Goal: Information Seeking & Learning: Learn about a topic

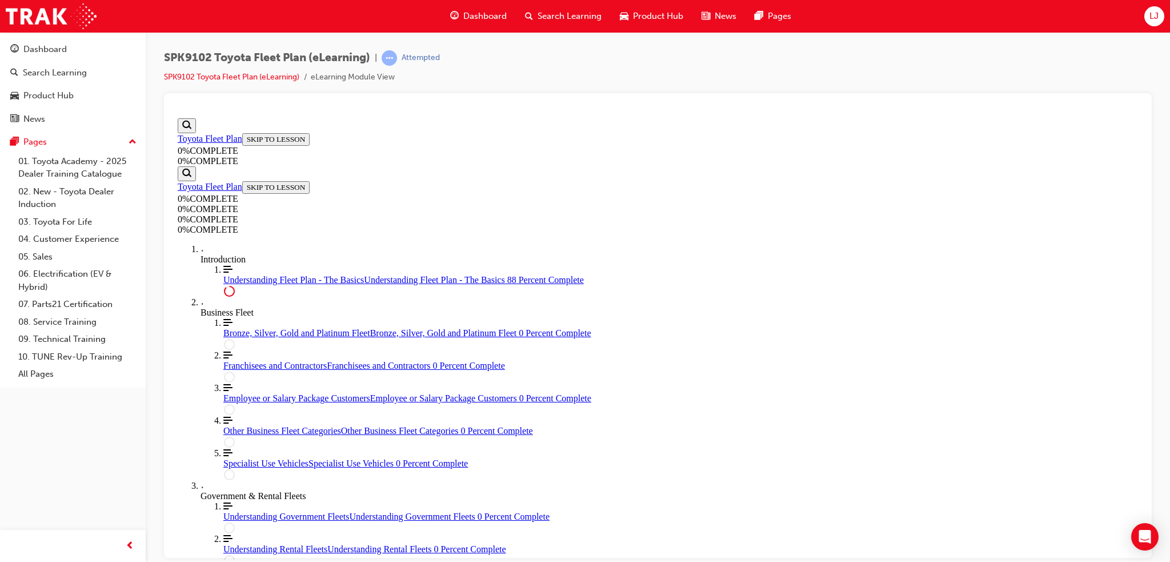
scroll to position [2562, 0]
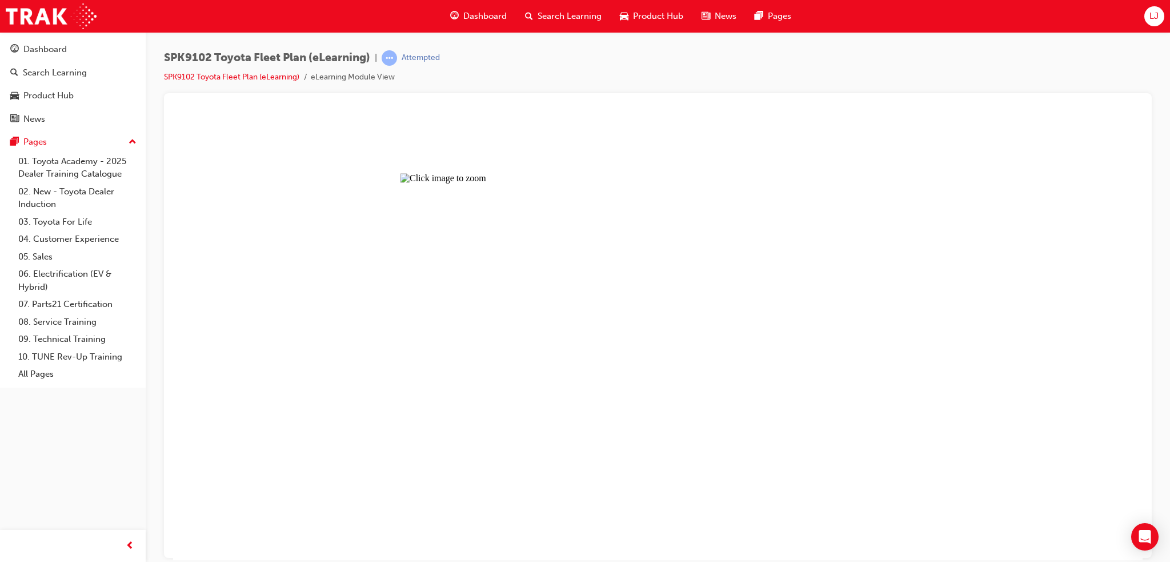
drag, startPoint x: 883, startPoint y: 293, endPoint x: 874, endPoint y: 277, distance: 18.4
click at [878, 289] on button "Unzoom image" at bounding box center [658, 336] width 970 height 446
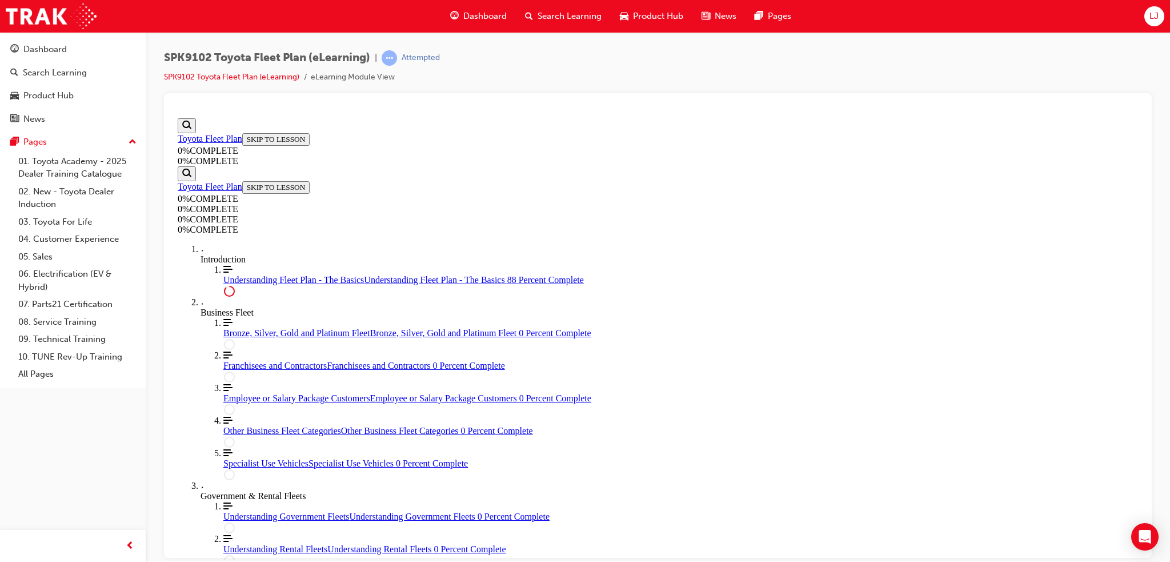
scroll to position [57, 0]
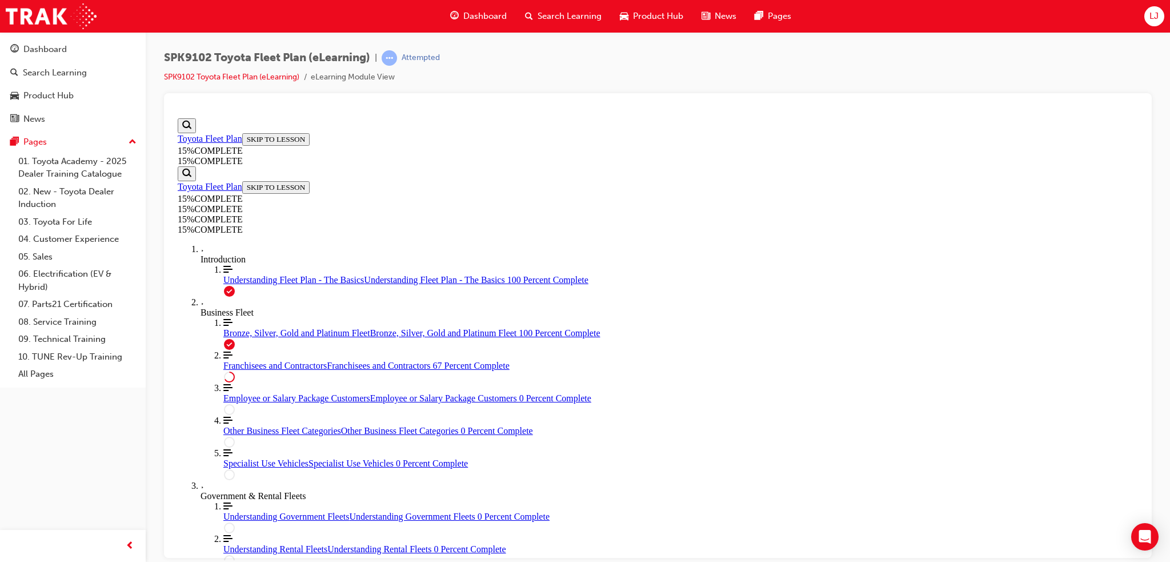
drag, startPoint x: 598, startPoint y: 460, endPoint x: 595, endPoint y: 465, distance: 5.9
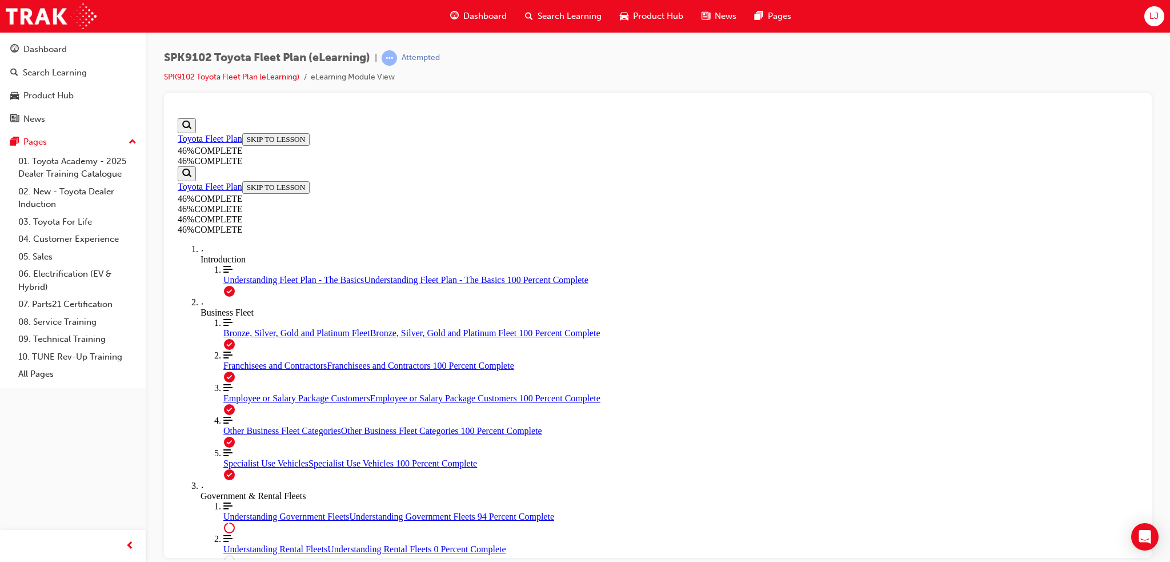
scroll to position [3332, 0]
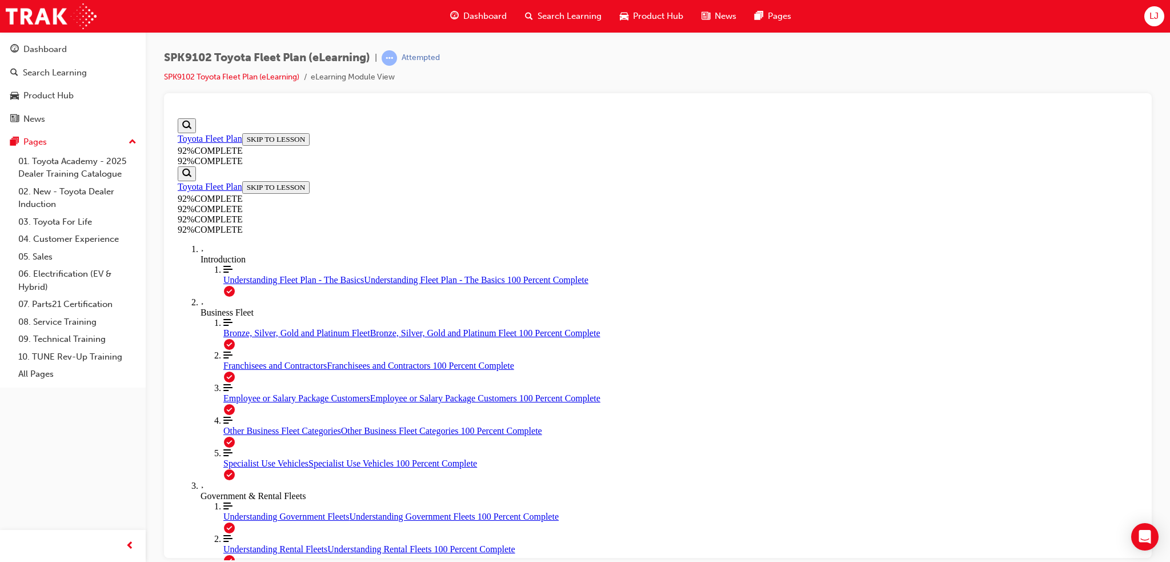
drag, startPoint x: 654, startPoint y: 406, endPoint x: 725, endPoint y: 453, distance: 85.3
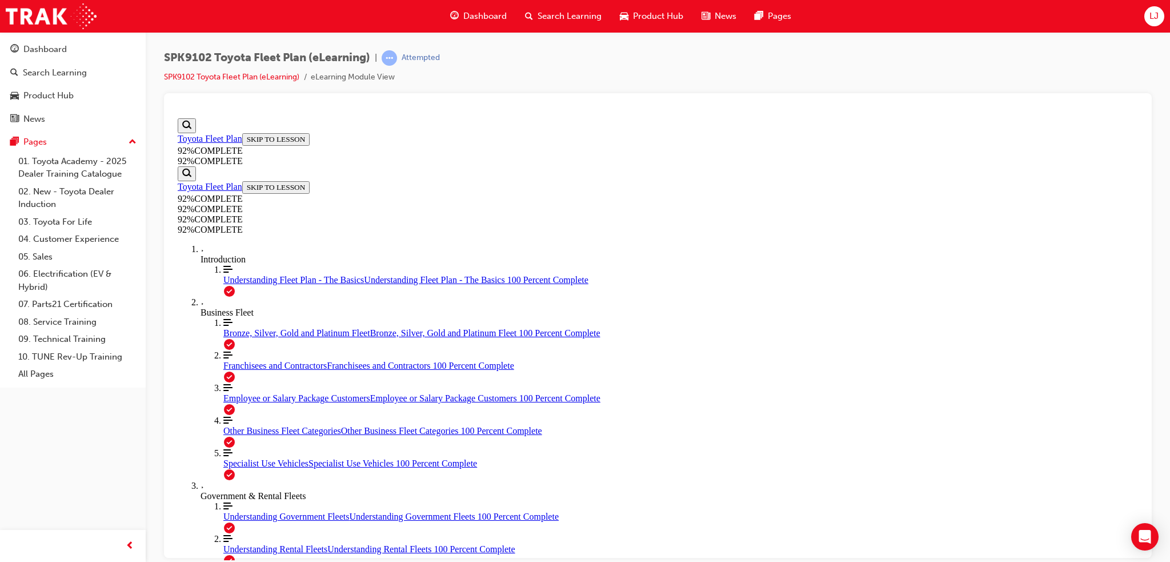
drag, startPoint x: 780, startPoint y: 366, endPoint x: 701, endPoint y: 473, distance: 133.3
drag, startPoint x: 701, startPoint y: 473, endPoint x: 750, endPoint y: 369, distance: 114.8
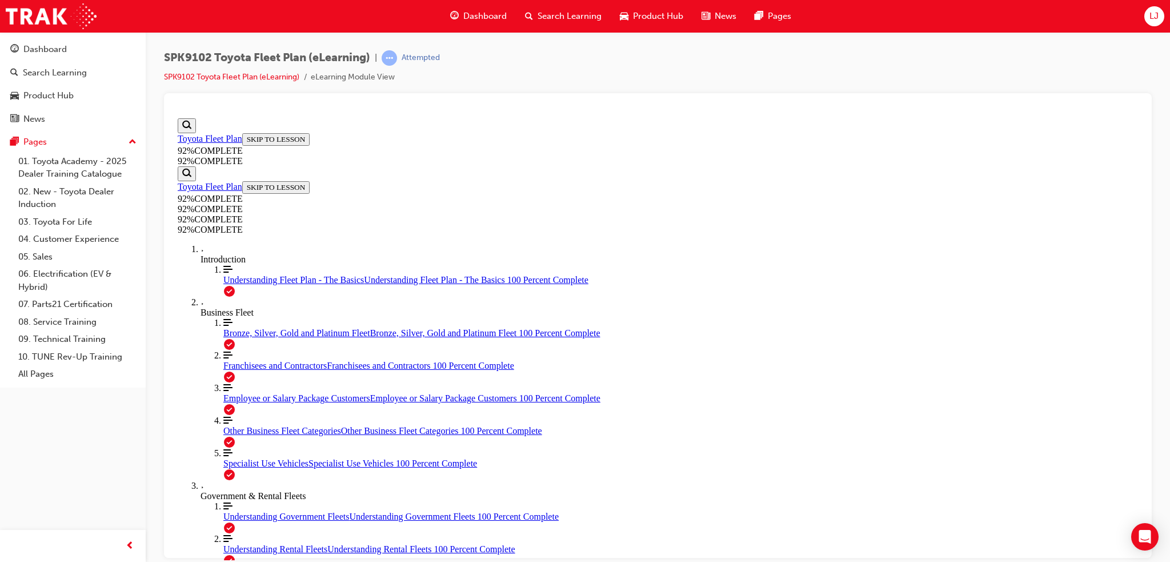
drag, startPoint x: 697, startPoint y: 428, endPoint x: 758, endPoint y: 425, distance: 60.6
drag, startPoint x: 688, startPoint y: 487, endPoint x: 756, endPoint y: 484, distance: 68.7
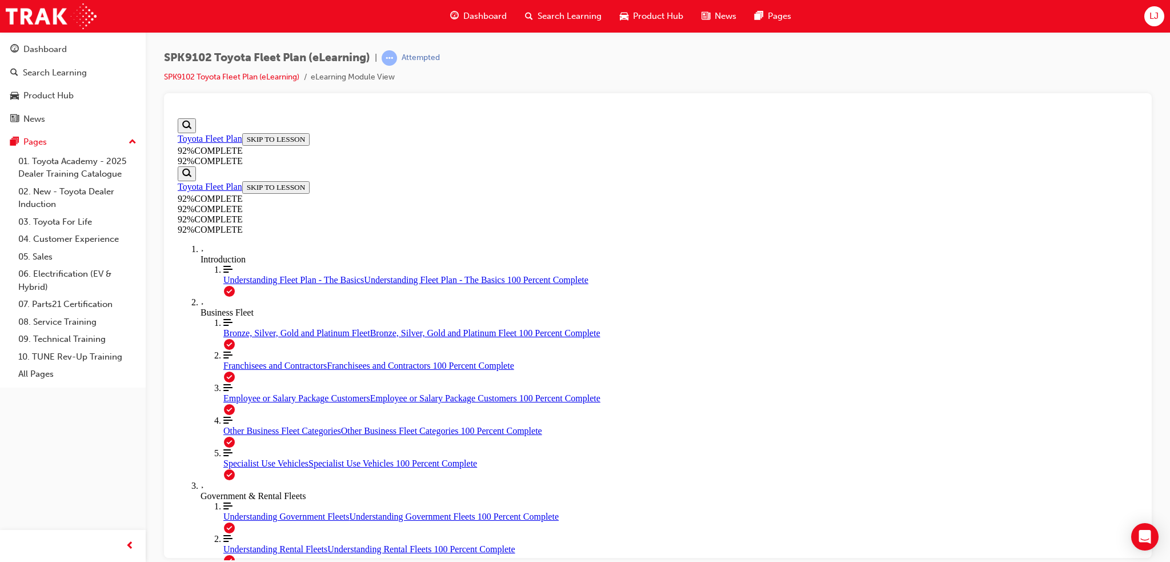
scroll to position [199, 0]
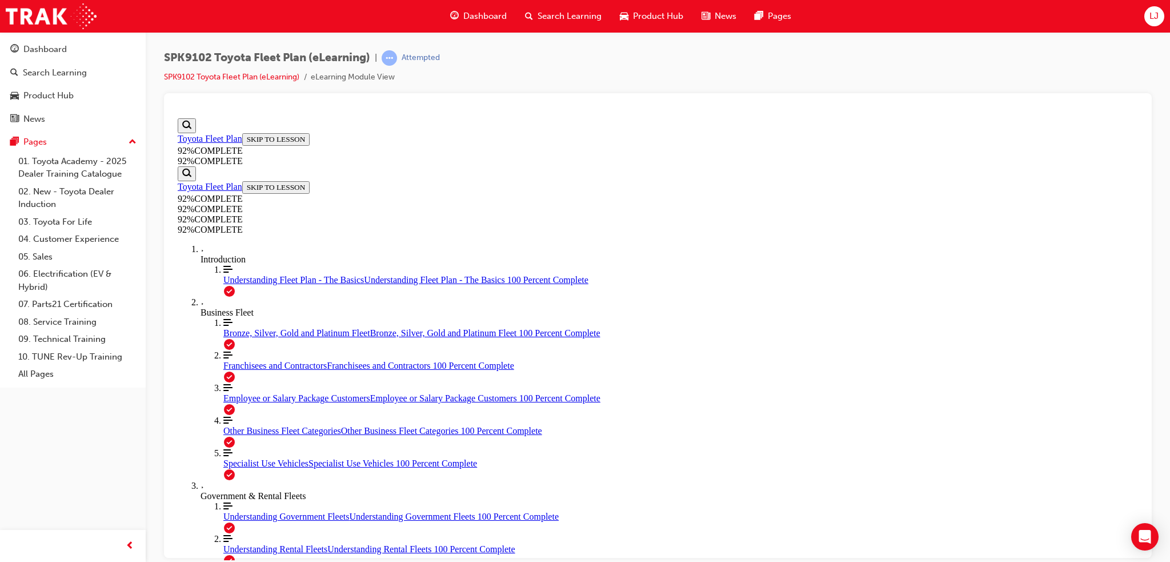
drag, startPoint x: 722, startPoint y: 409, endPoint x: 727, endPoint y: 427, distance: 19.5
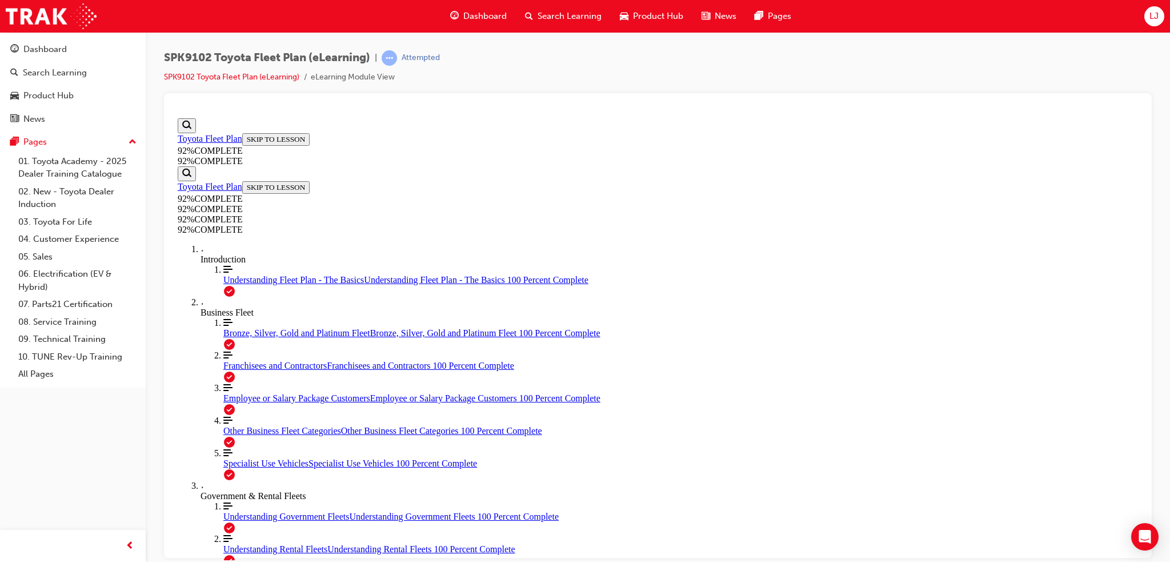
scroll to position [41, 0]
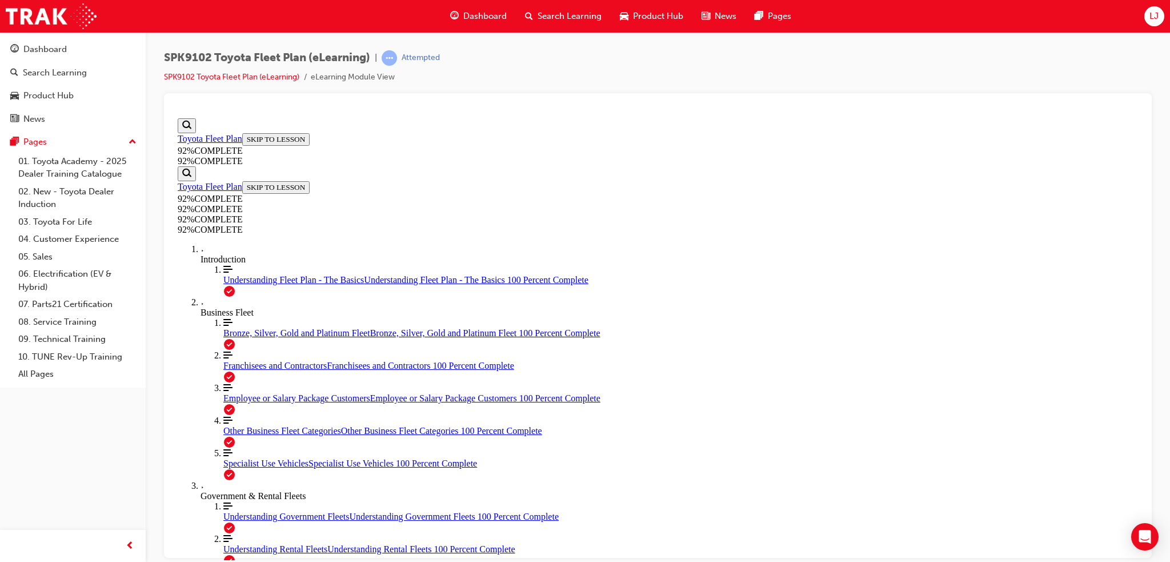
scroll to position [41, 0]
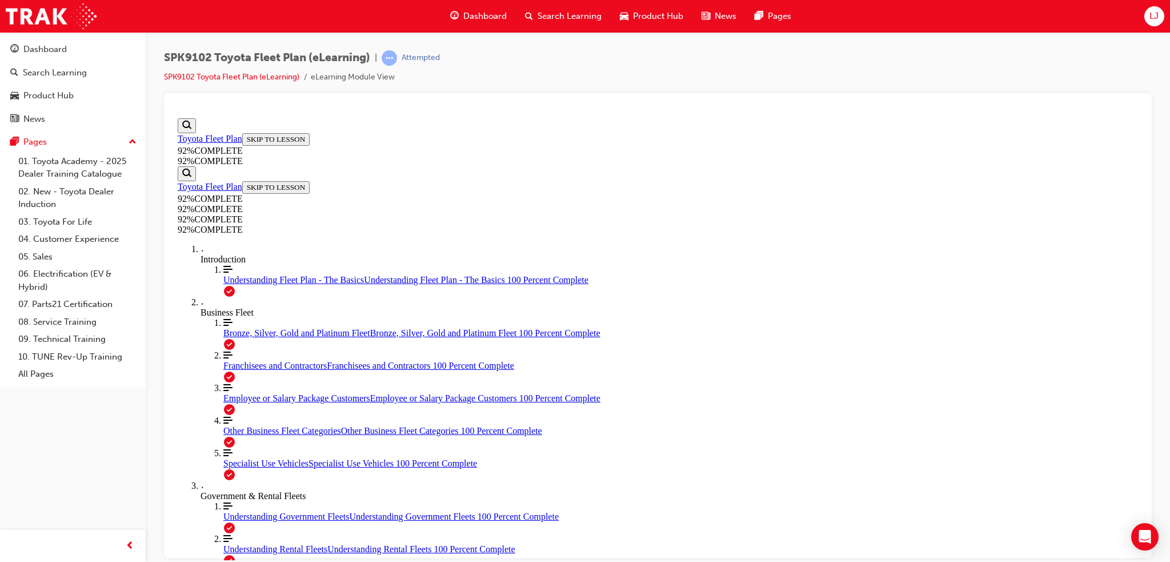
scroll to position [41, 0]
drag, startPoint x: 737, startPoint y: 535, endPoint x: 737, endPoint y: 506, distance: 28.6
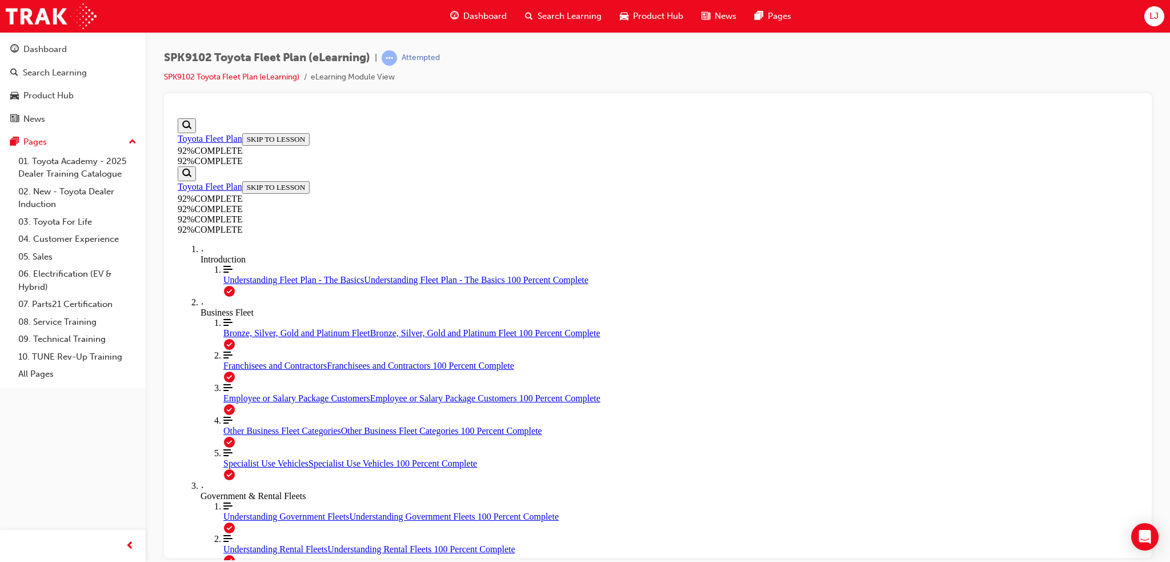
drag, startPoint x: 775, startPoint y: 373, endPoint x: 681, endPoint y: 474, distance: 138.3
drag, startPoint x: 707, startPoint y: 439, endPoint x: 736, endPoint y: 359, distance: 84.9
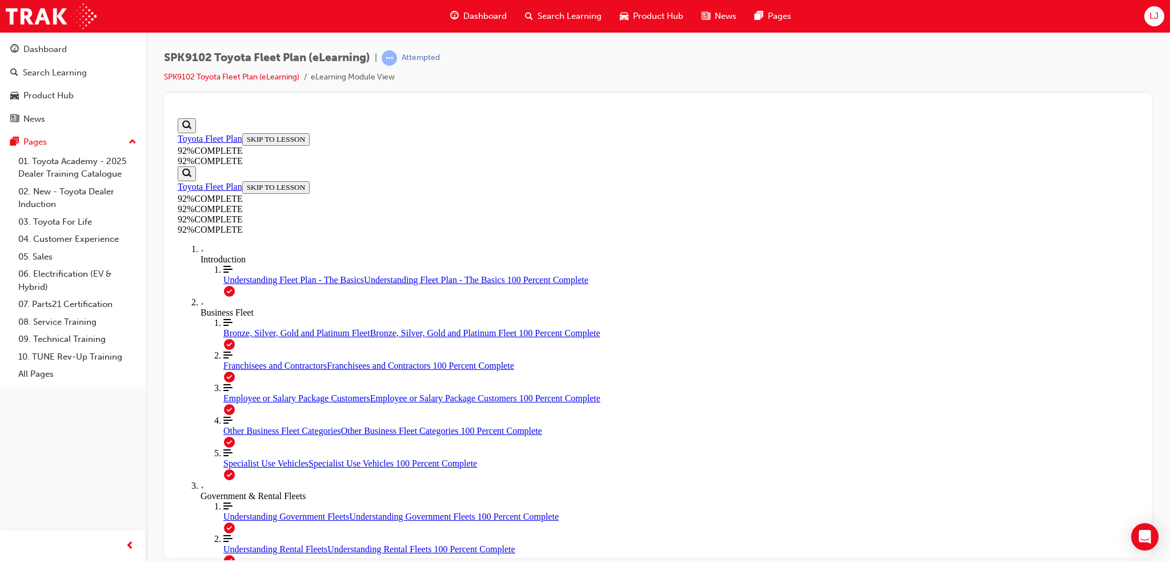
drag, startPoint x: 683, startPoint y: 481, endPoint x: 761, endPoint y: 481, distance: 78.3
drag, startPoint x: 705, startPoint y: 483, endPoint x: 739, endPoint y: 415, distance: 75.9
drag, startPoint x: 718, startPoint y: 452, endPoint x: 726, endPoint y: 421, distance: 32.0
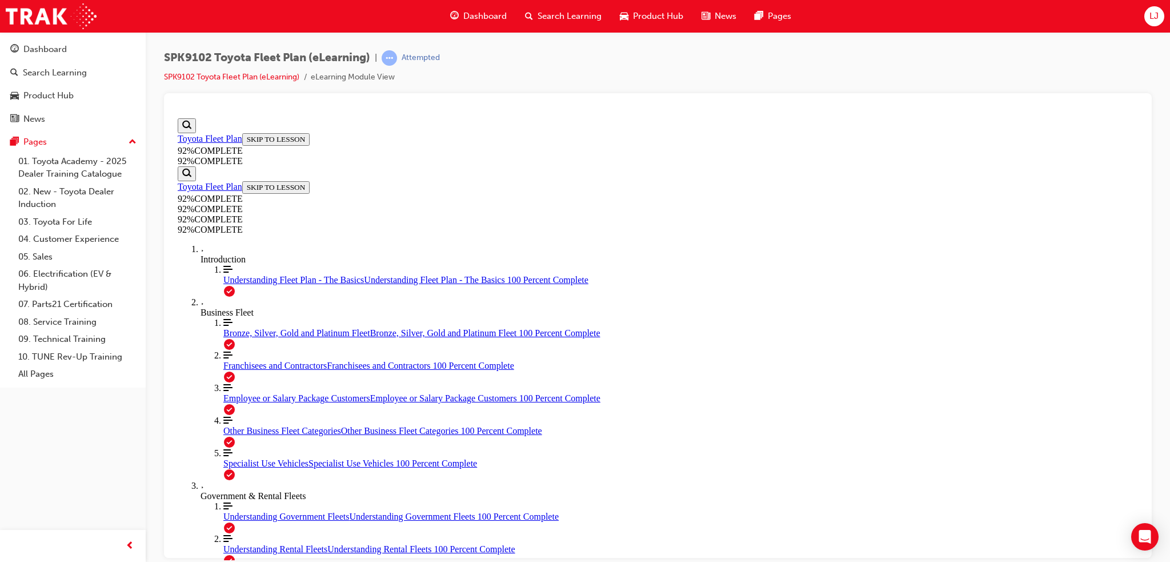
drag, startPoint x: 691, startPoint y: 486, endPoint x: 746, endPoint y: 475, distance: 56.0
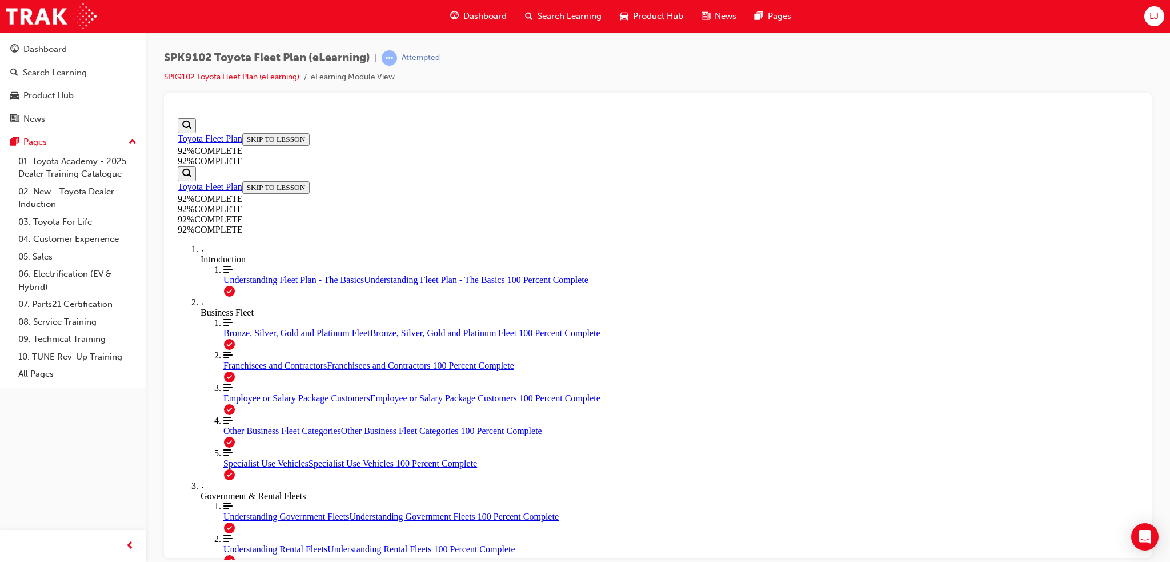
scroll to position [41, 0]
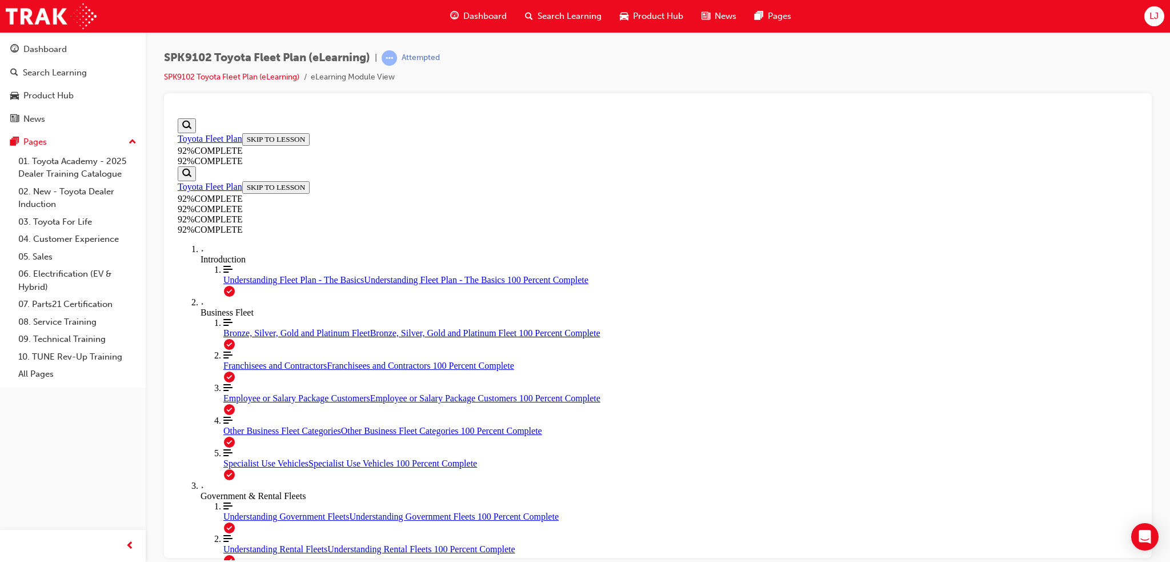
scroll to position [41, 0]
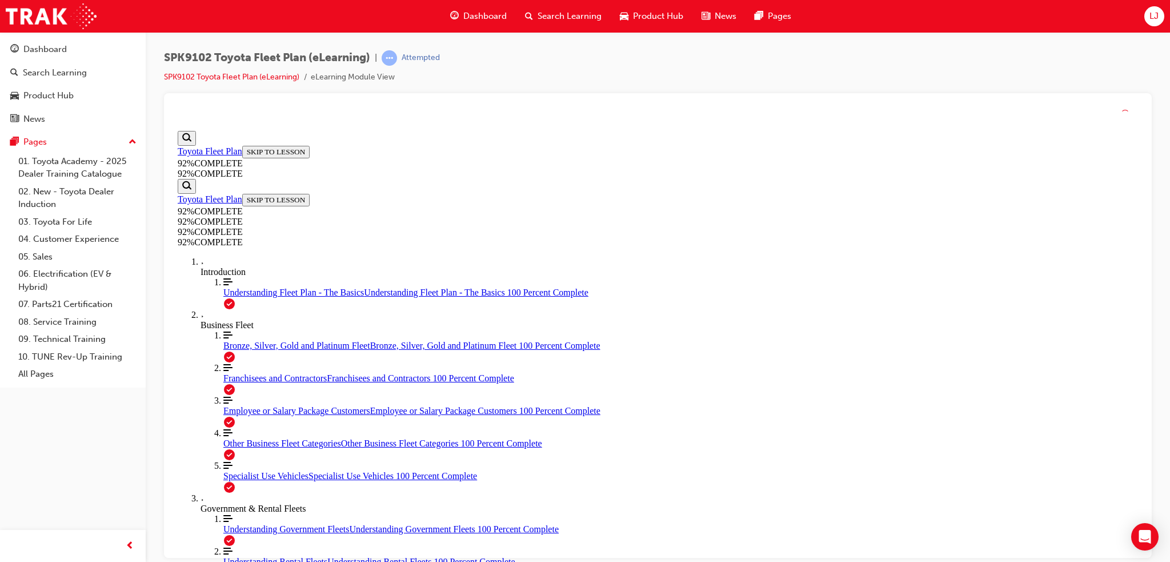
scroll to position [203, 0]
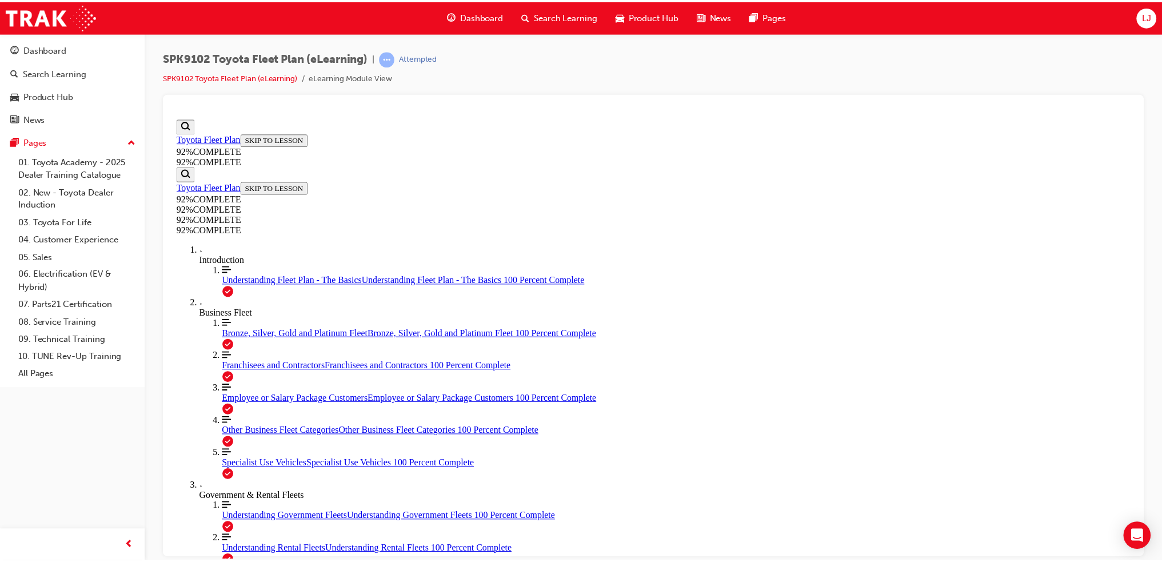
scroll to position [119, 0]
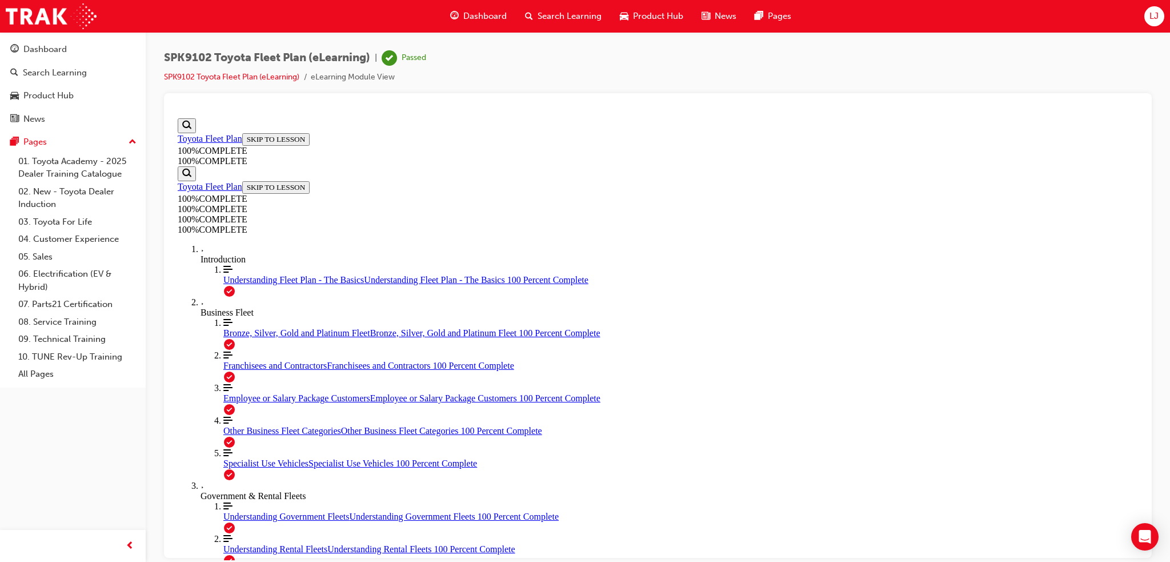
click at [34, 47] on div "Dashboard" at bounding box center [44, 49] width 43 height 13
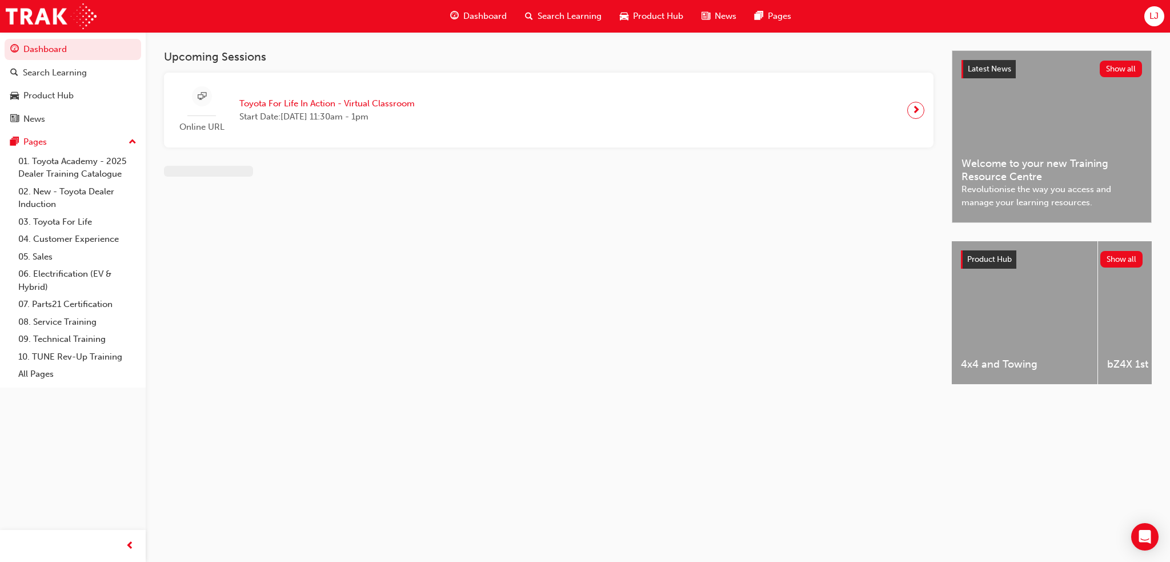
click at [491, 14] on span "Dashboard" at bounding box center [484, 16] width 43 height 13
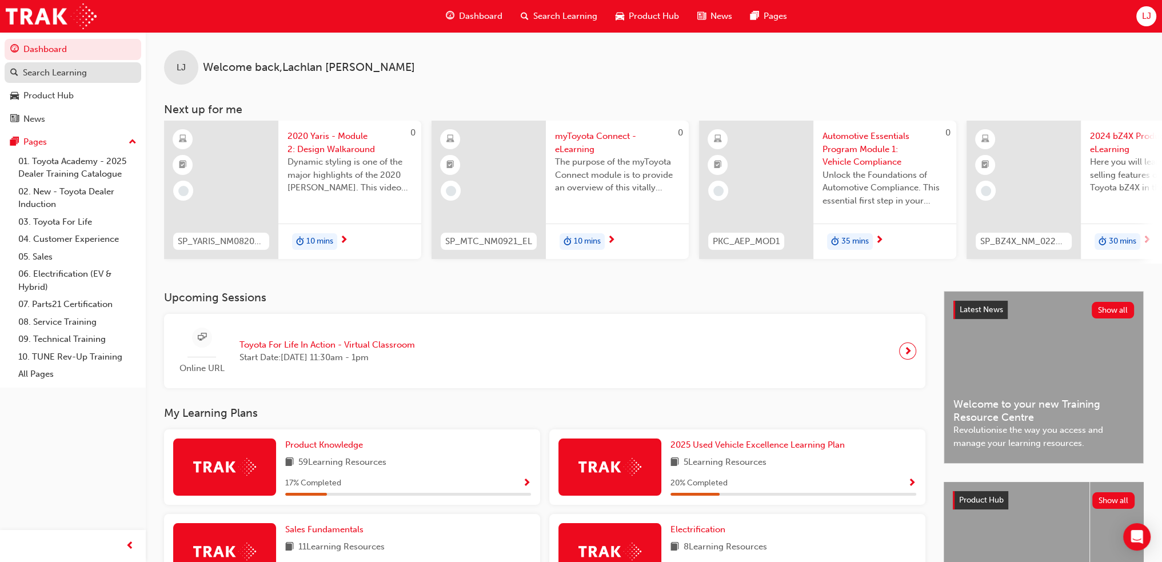
click at [105, 71] on div "Search Learning" at bounding box center [72, 73] width 125 height 14
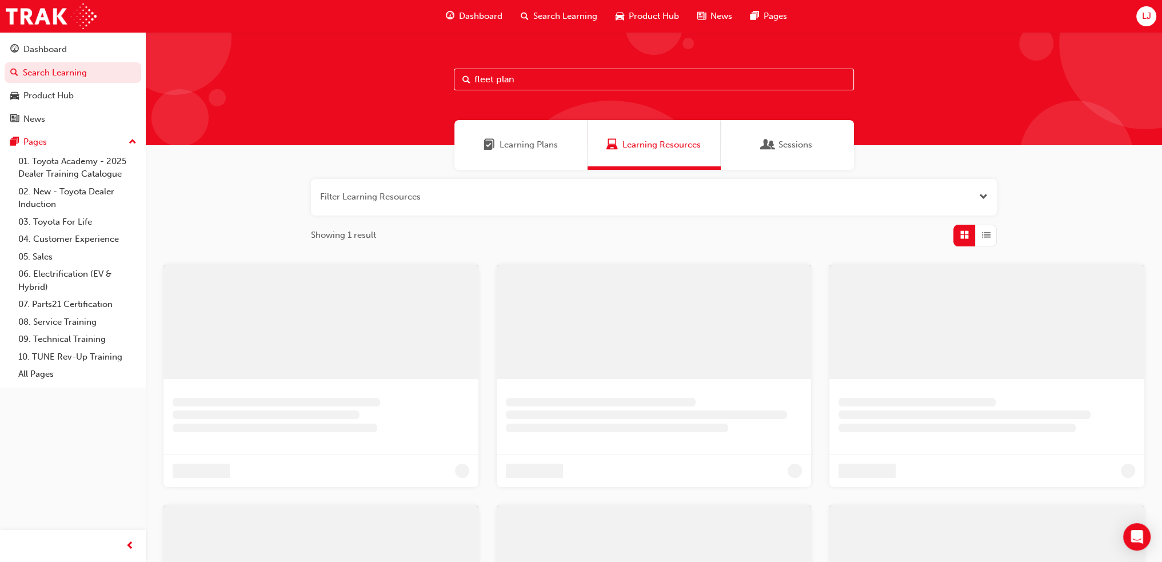
click at [569, 71] on input "fleet plan" at bounding box center [654, 80] width 400 height 22
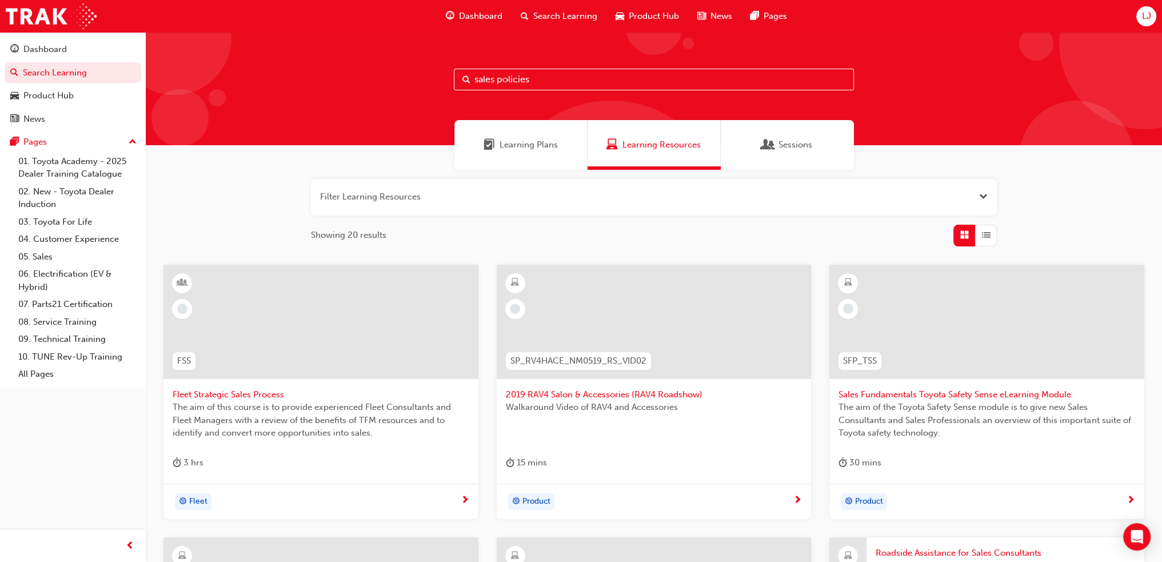
type input "sales policies"
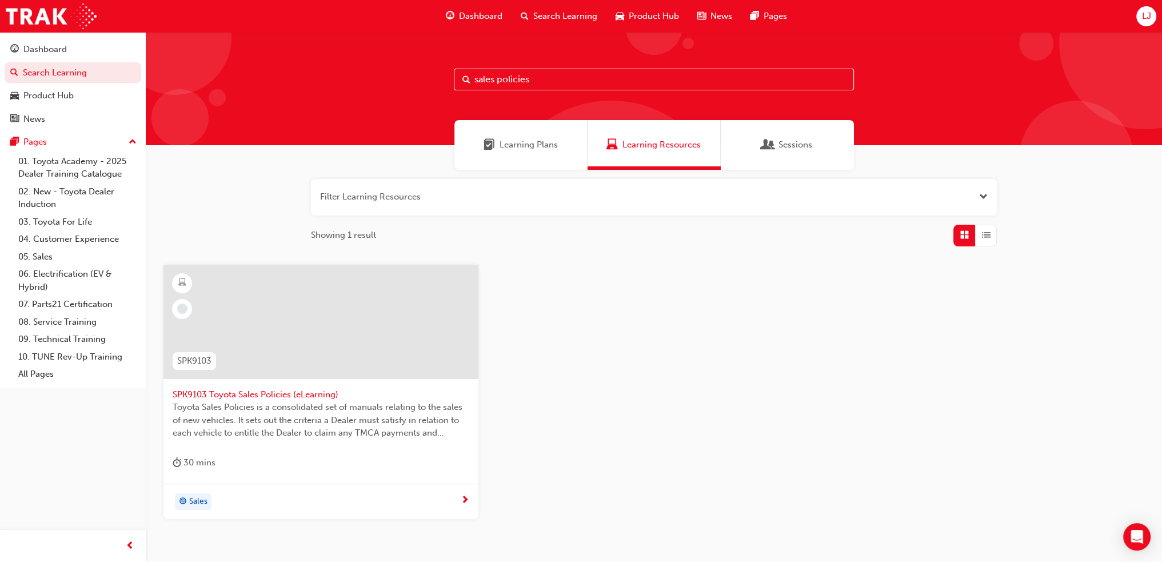
click at [320, 452] on div "SPK9103 Toyota Sales Policies (eLearning) Toyota Sales Policies is a consolidat…" at bounding box center [320, 374] width 315 height 219
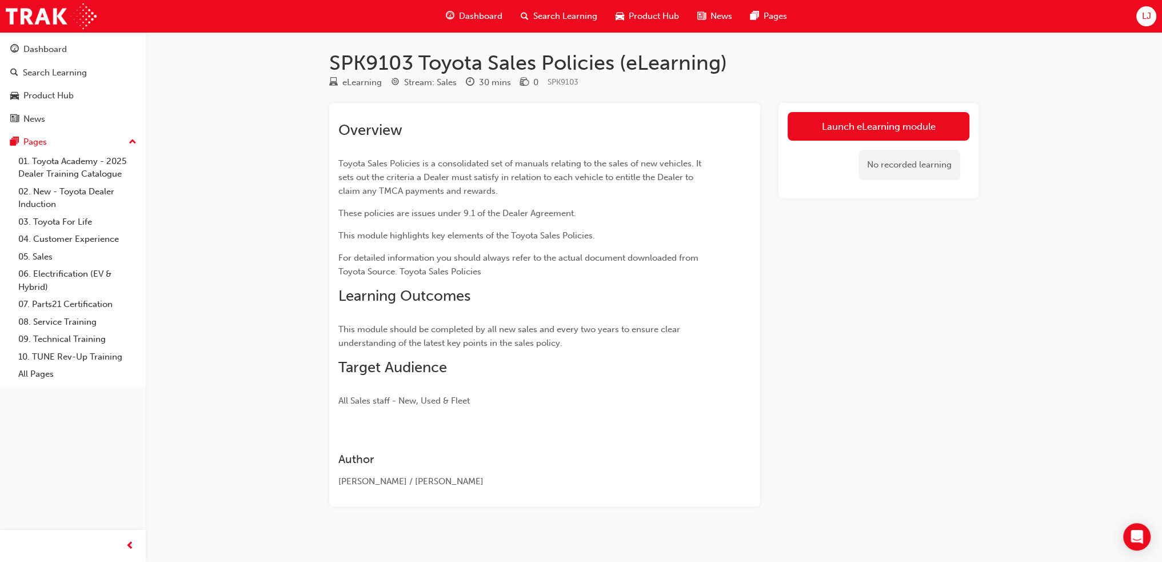
click at [839, 107] on div "Launch eLearning module No recorded learning" at bounding box center [878, 150] width 200 height 95
click at [842, 132] on link "Launch eLearning module" at bounding box center [878, 126] width 182 height 29
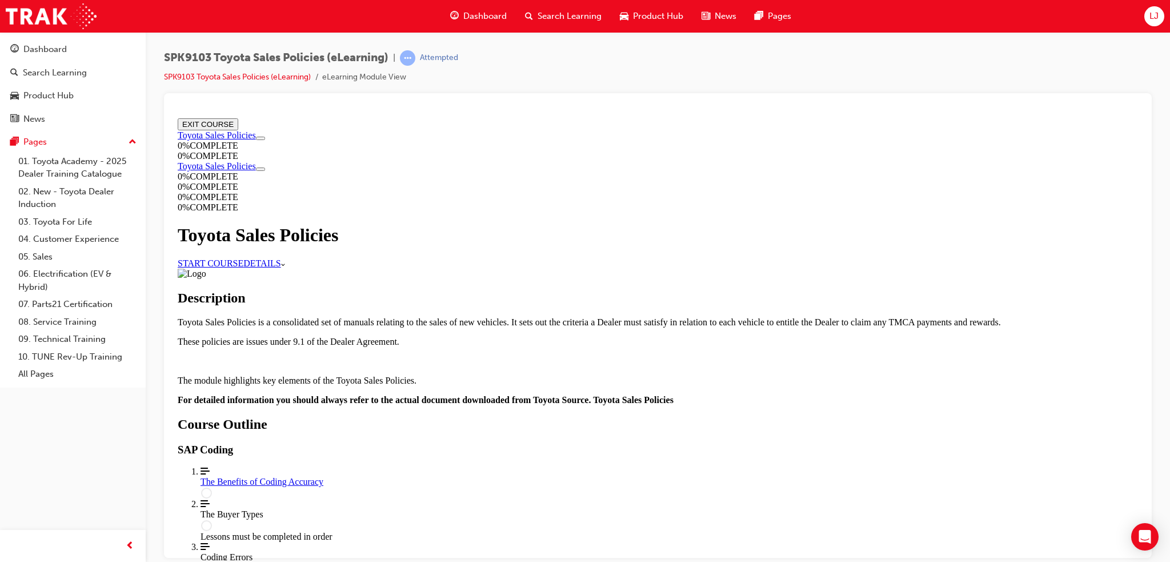
click at [243, 261] on link "START COURSE" at bounding box center [211, 263] width 66 height 10
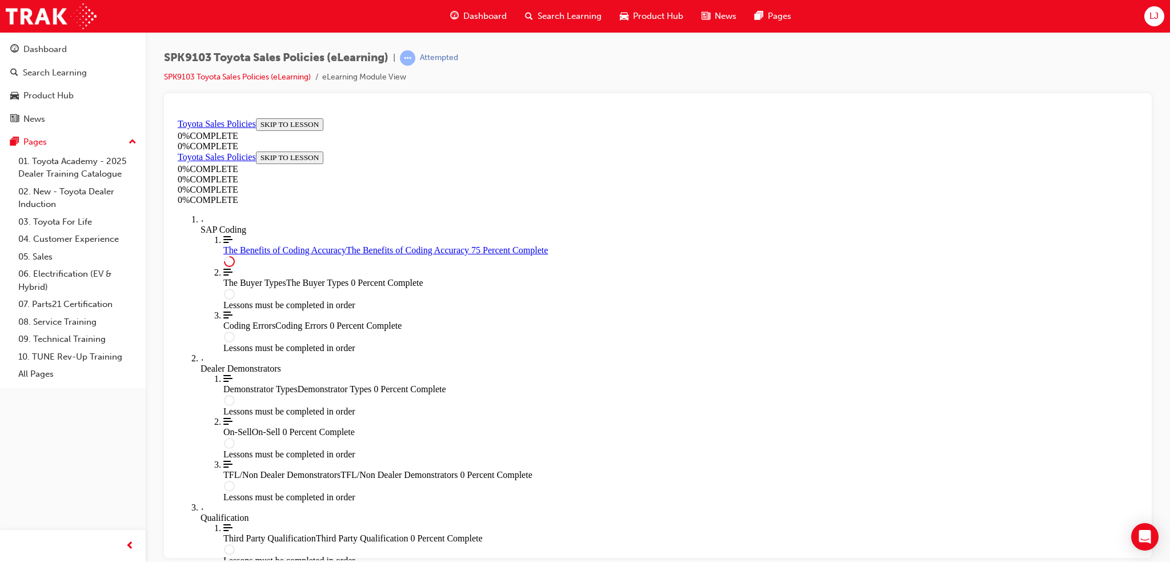
scroll to position [530, 0]
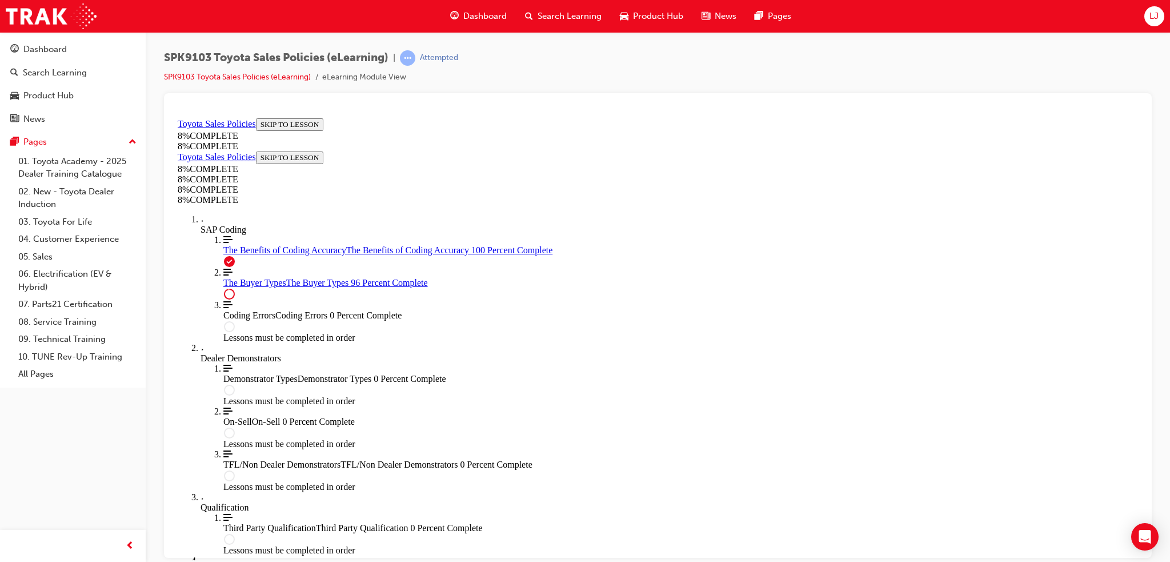
scroll to position [4657, 0]
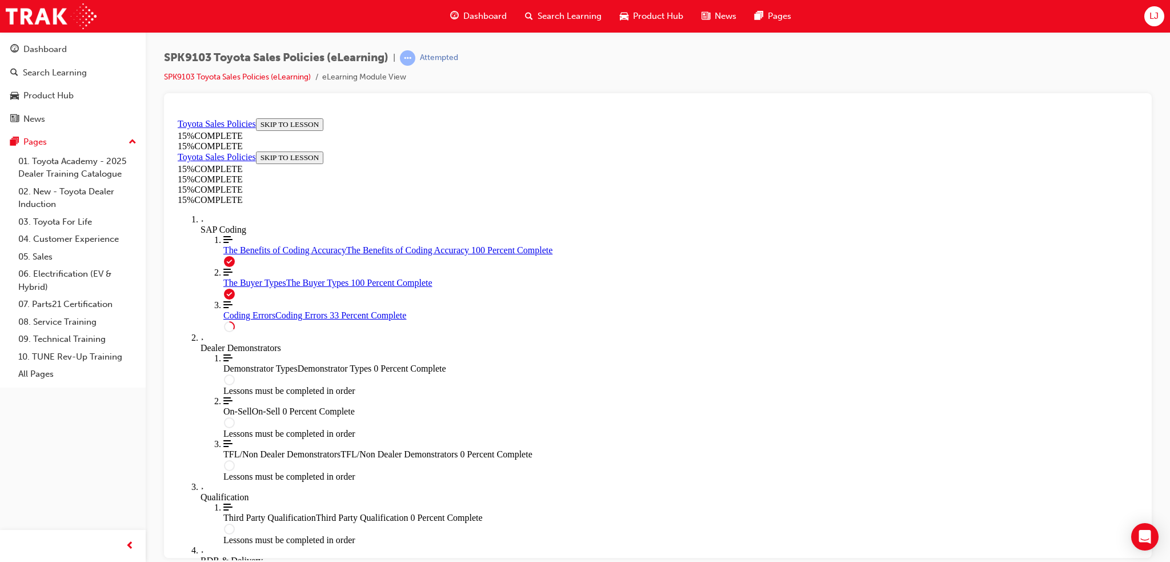
scroll to position [882, 0]
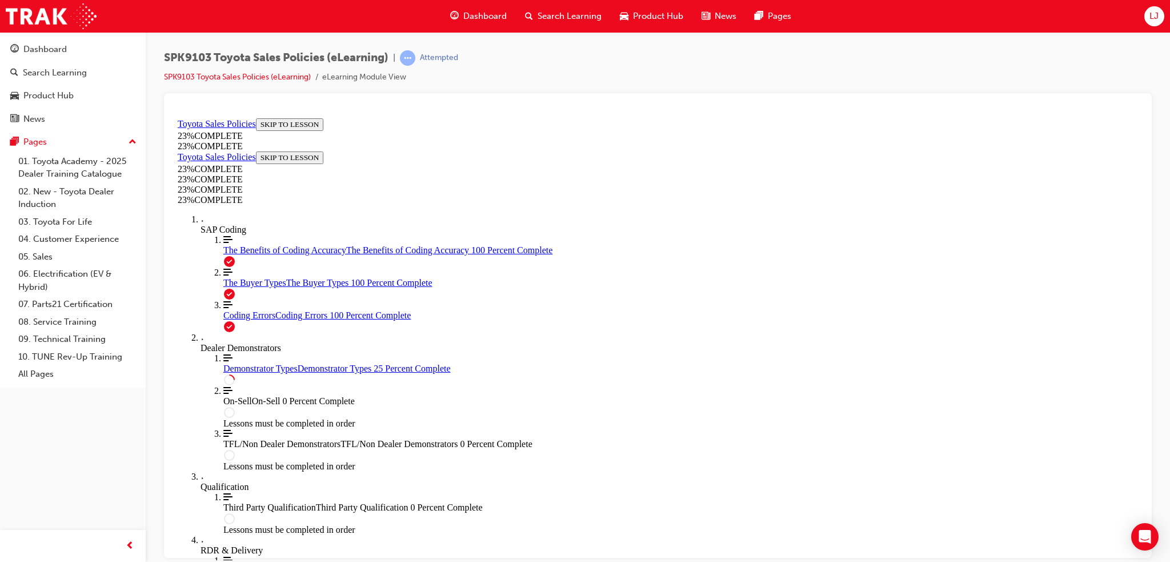
scroll to position [492, 0]
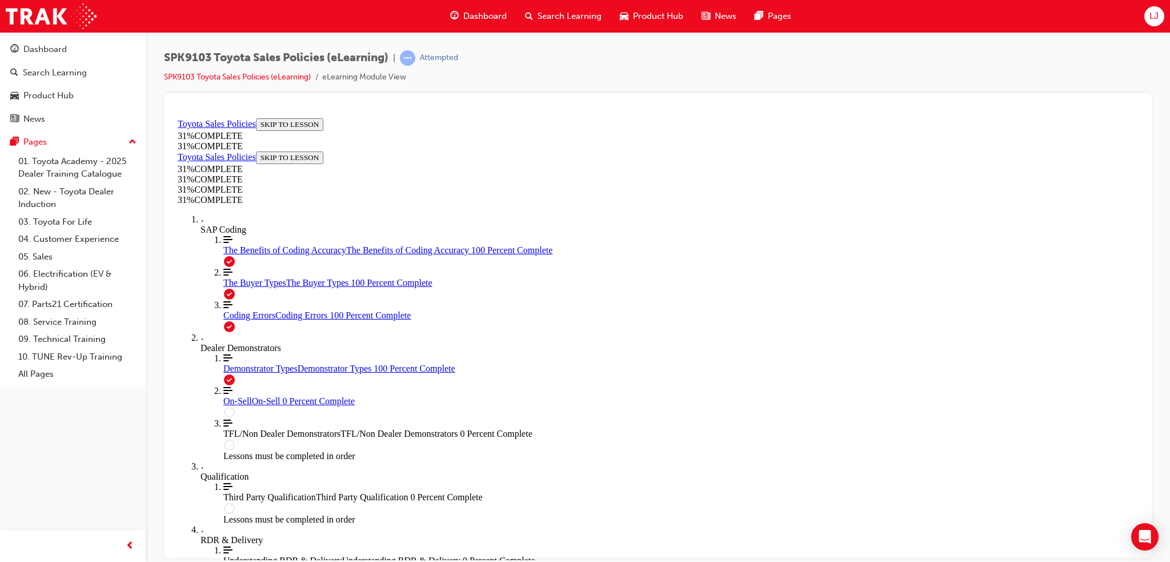
scroll to position [599, 0]
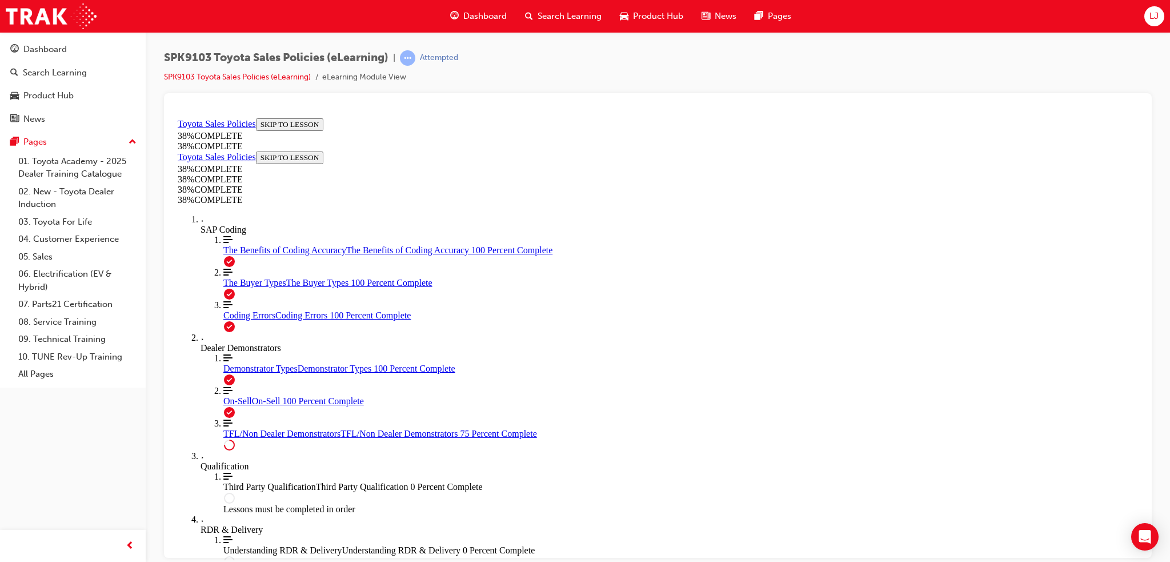
scroll to position [578, 0]
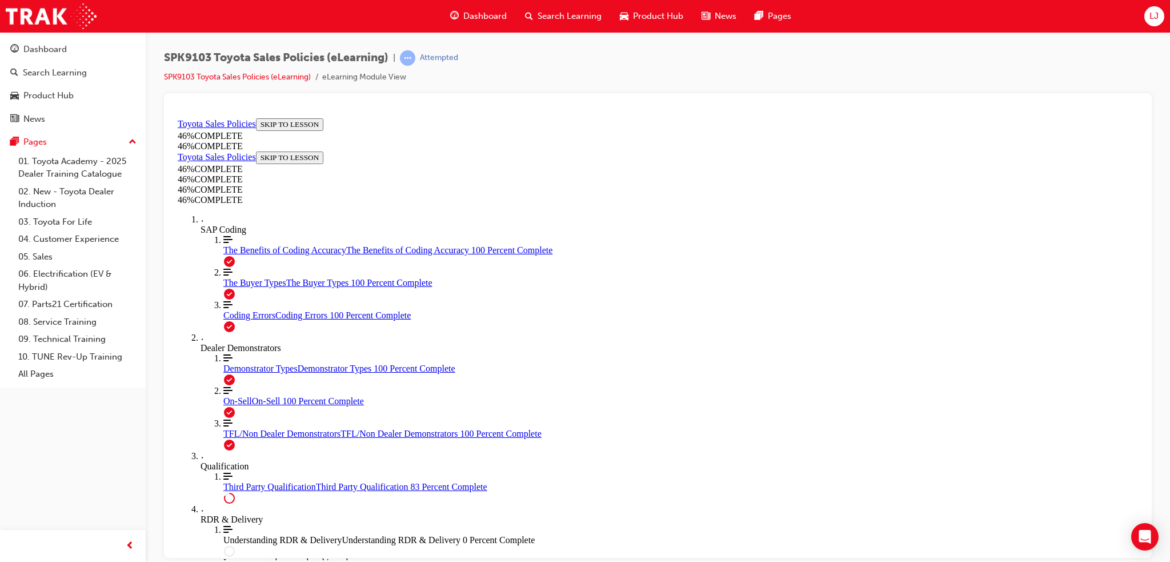
scroll to position [946, 0]
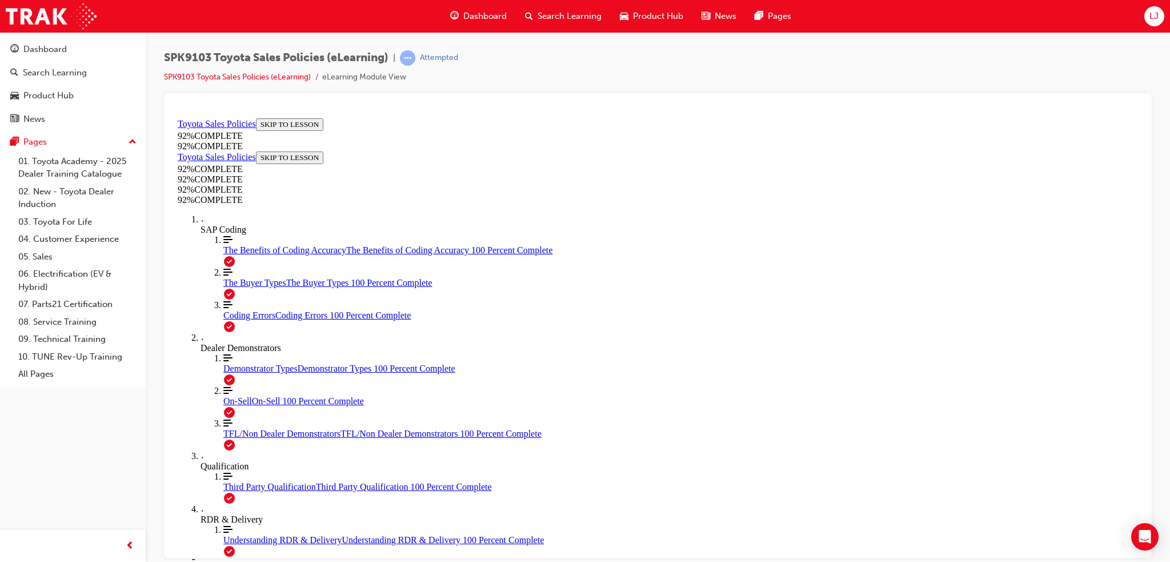
drag, startPoint x: 695, startPoint y: 515, endPoint x: 697, endPoint y: 509, distance: 6.0
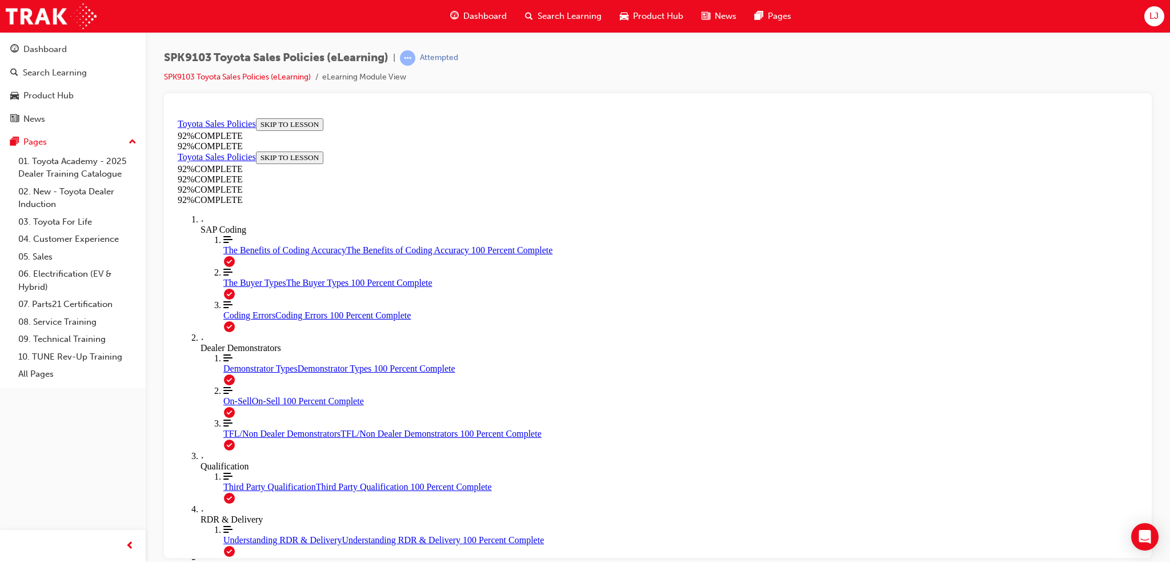
drag, startPoint x: 586, startPoint y: 341, endPoint x: 606, endPoint y: 359, distance: 26.7
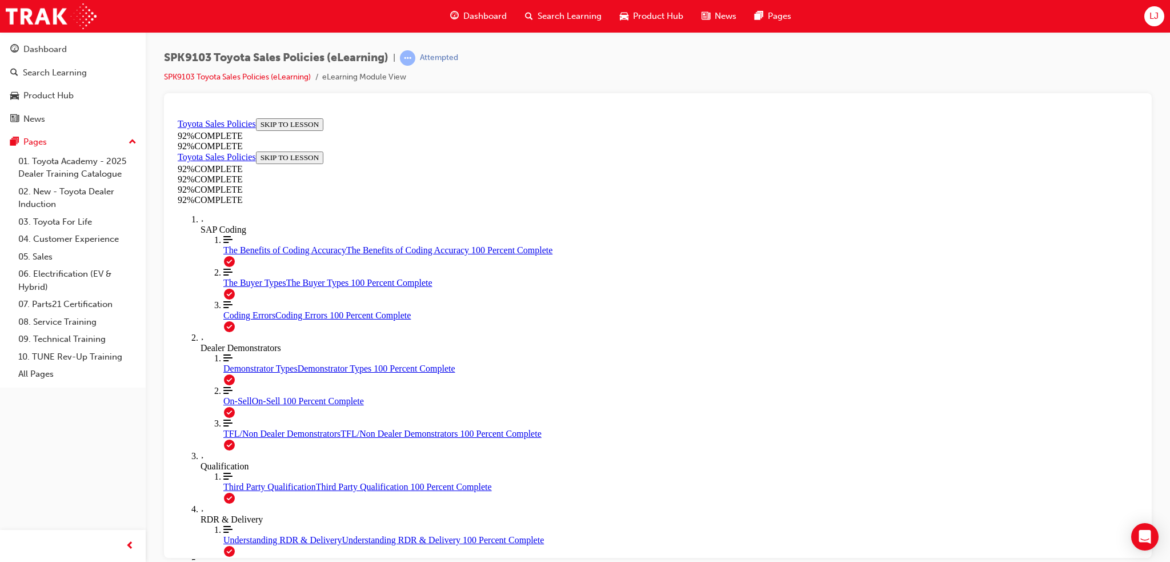
drag, startPoint x: 658, startPoint y: 427, endPoint x: 679, endPoint y: 444, distance: 26.8
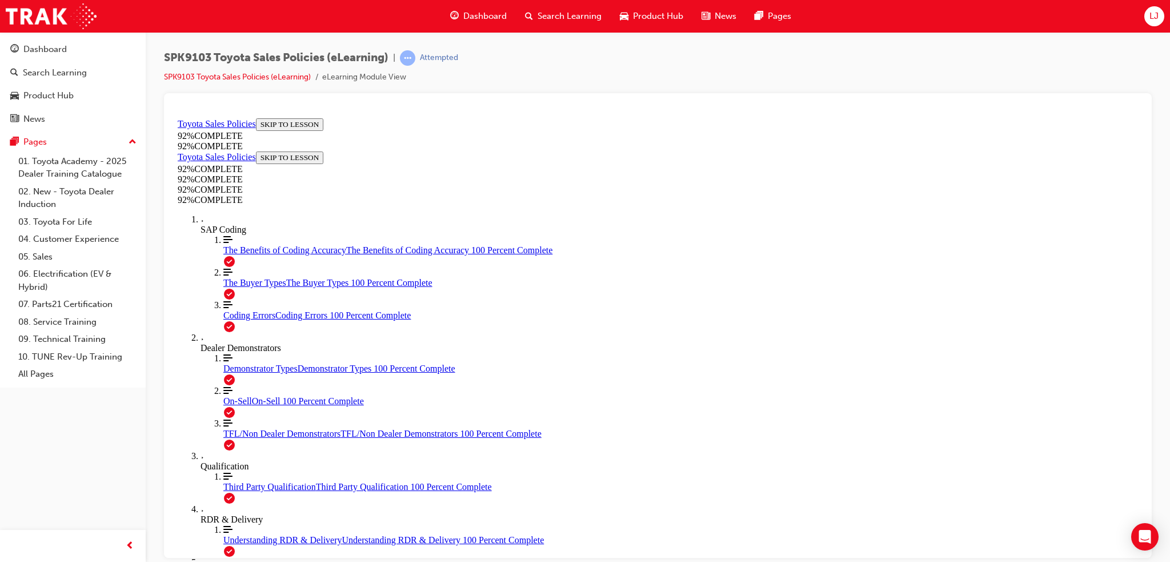
drag, startPoint x: 693, startPoint y: 422, endPoint x: 709, endPoint y: 455, distance: 37.3
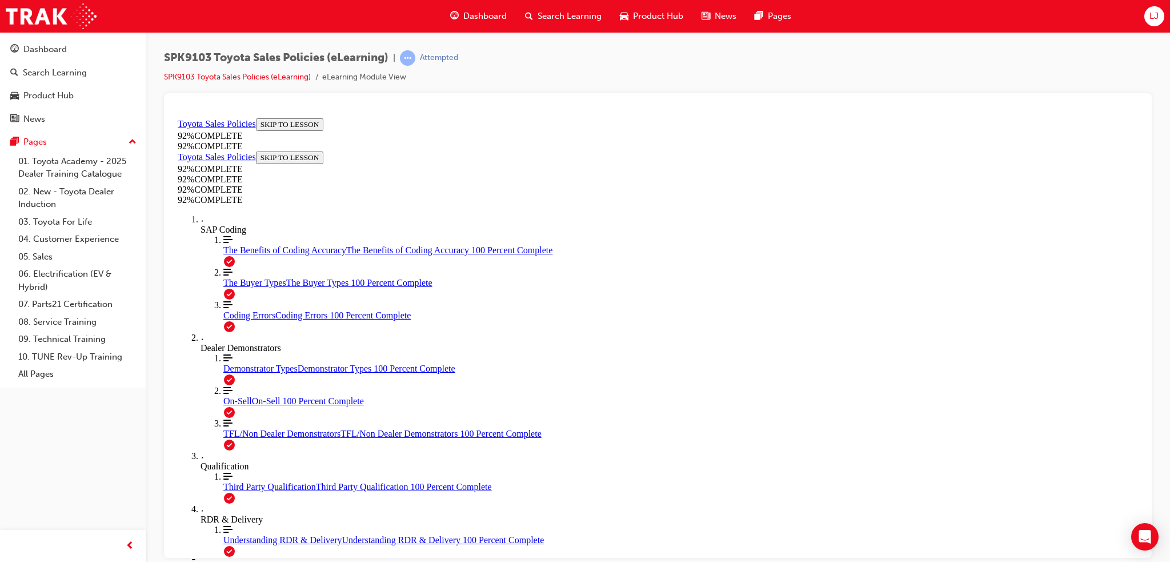
drag, startPoint x: 575, startPoint y: 346, endPoint x: 583, endPoint y: 346, distance: 8.0
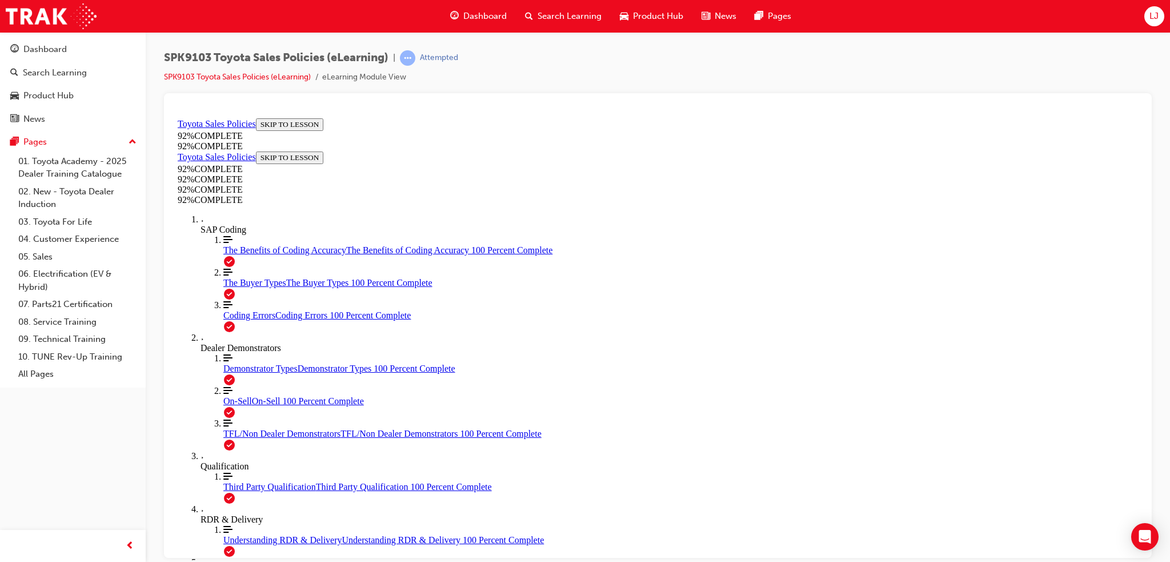
scroll to position [112, 0]
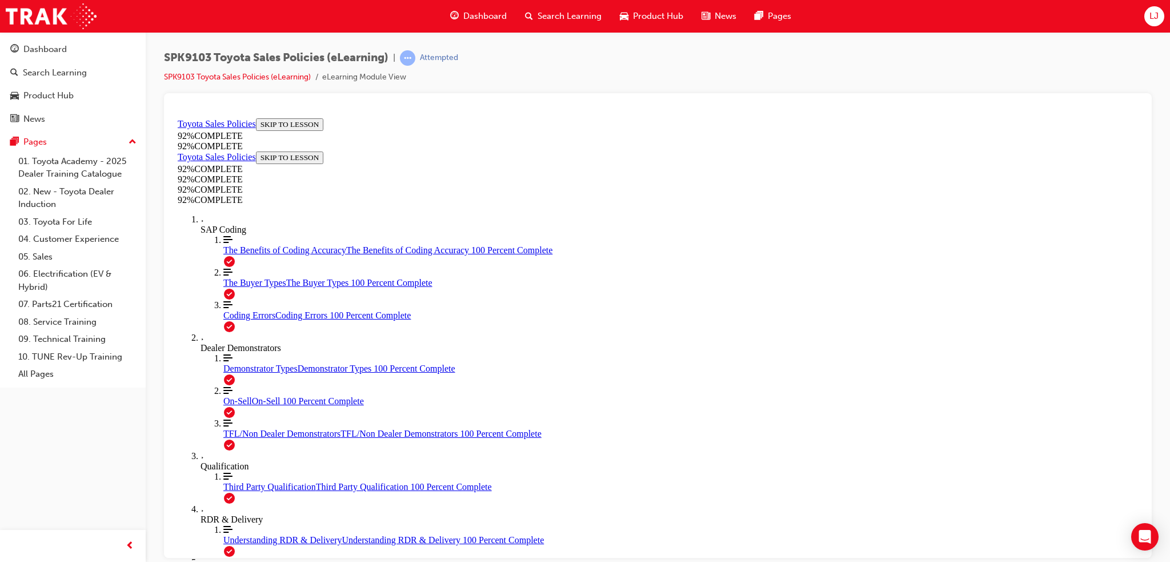
drag, startPoint x: 603, startPoint y: 410, endPoint x: 667, endPoint y: 425, distance: 65.8
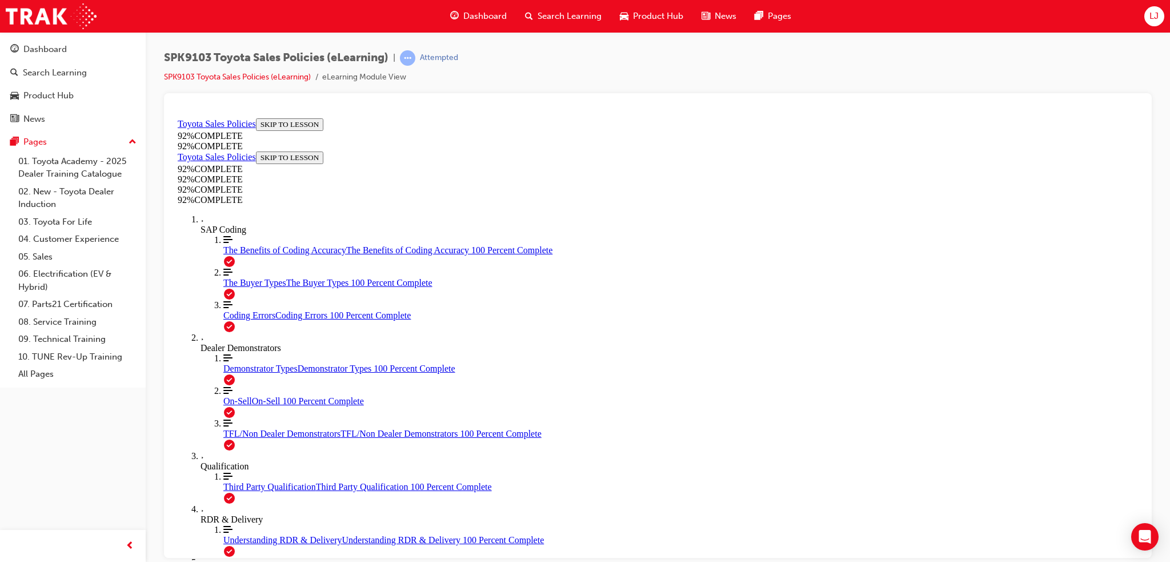
drag, startPoint x: 651, startPoint y: 462, endPoint x: 668, endPoint y: 474, distance: 20.6
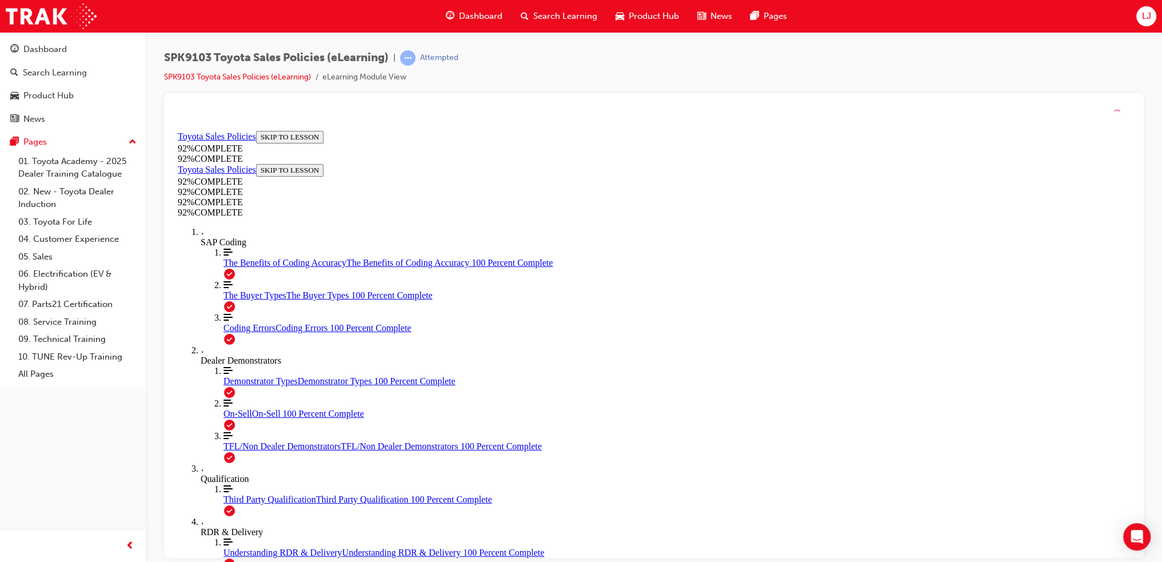
scroll to position [215, 0]
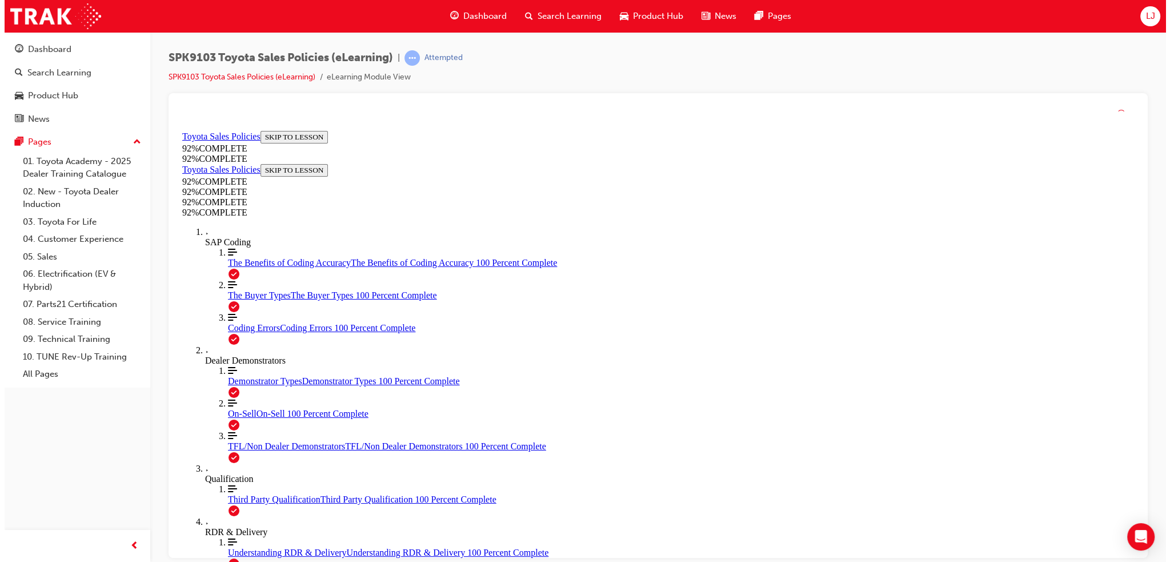
scroll to position [41, 0]
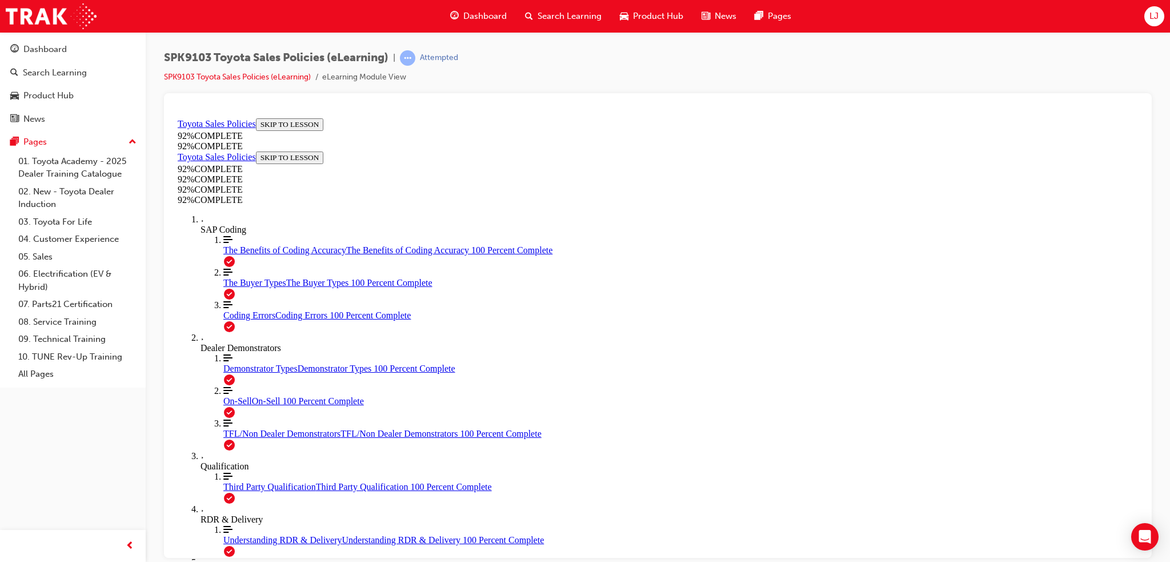
drag, startPoint x: 633, startPoint y: 327, endPoint x: 654, endPoint y: 354, distance: 34.2
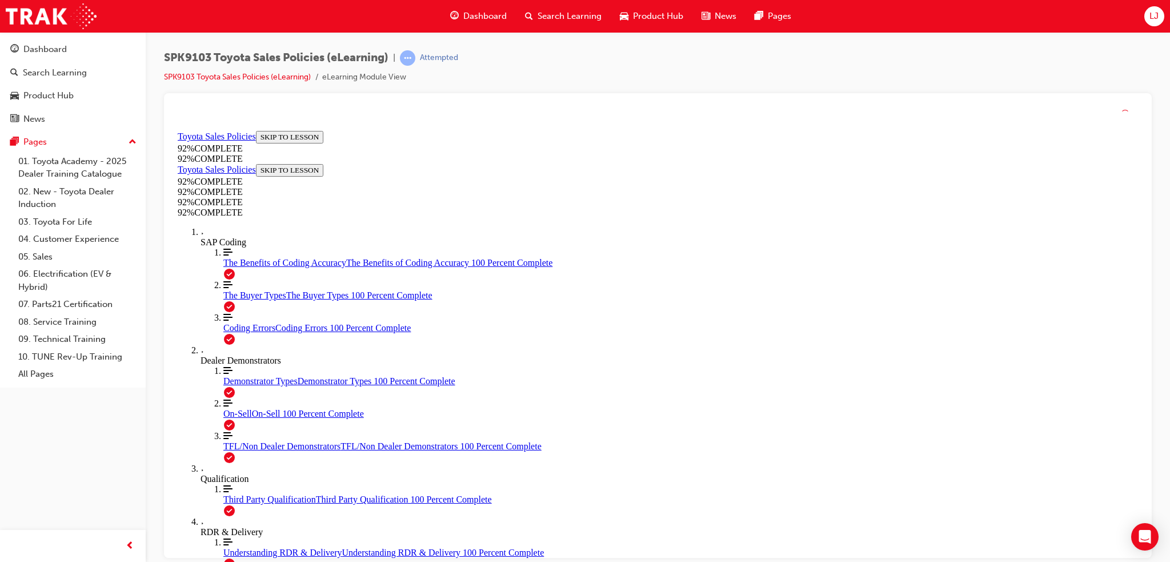
scroll to position [158, 0]
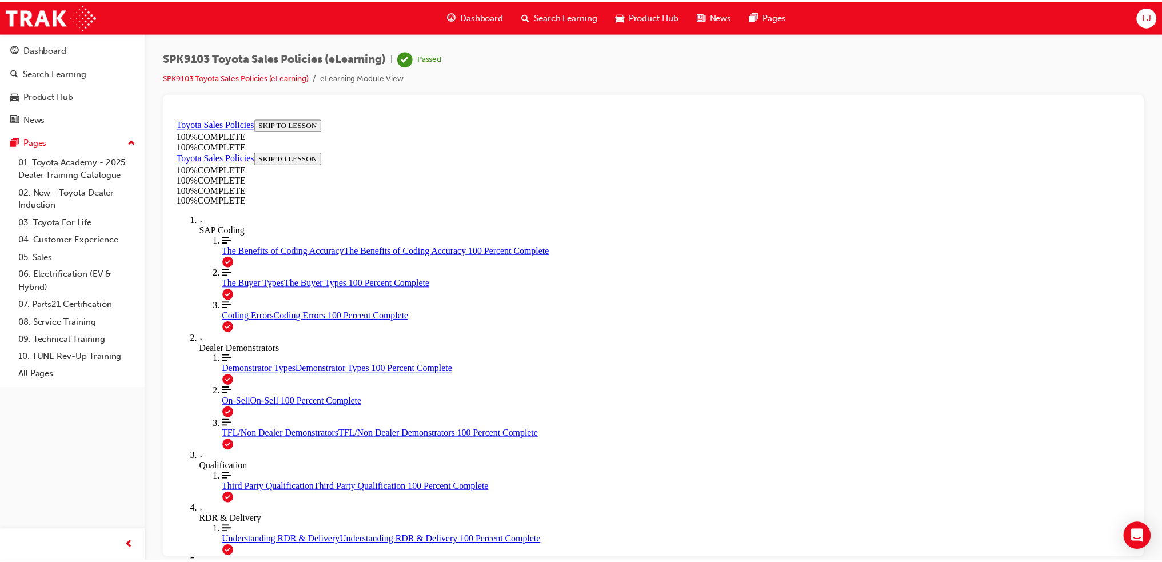
scroll to position [0, 0]
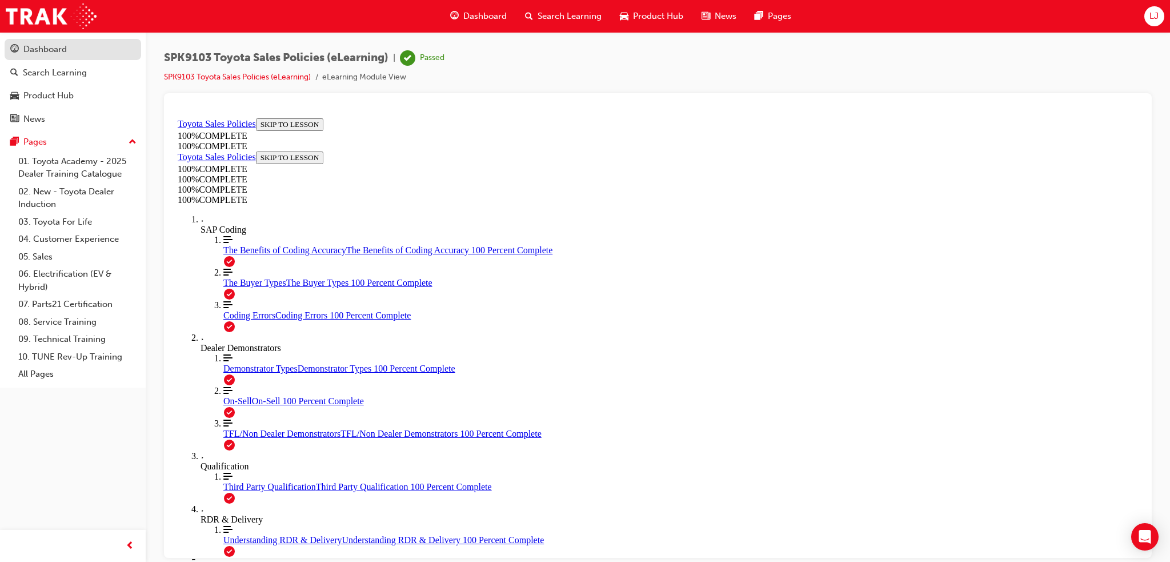
click at [47, 49] on div "Dashboard" at bounding box center [44, 49] width 43 height 13
